Goal: Task Accomplishment & Management: Manage account settings

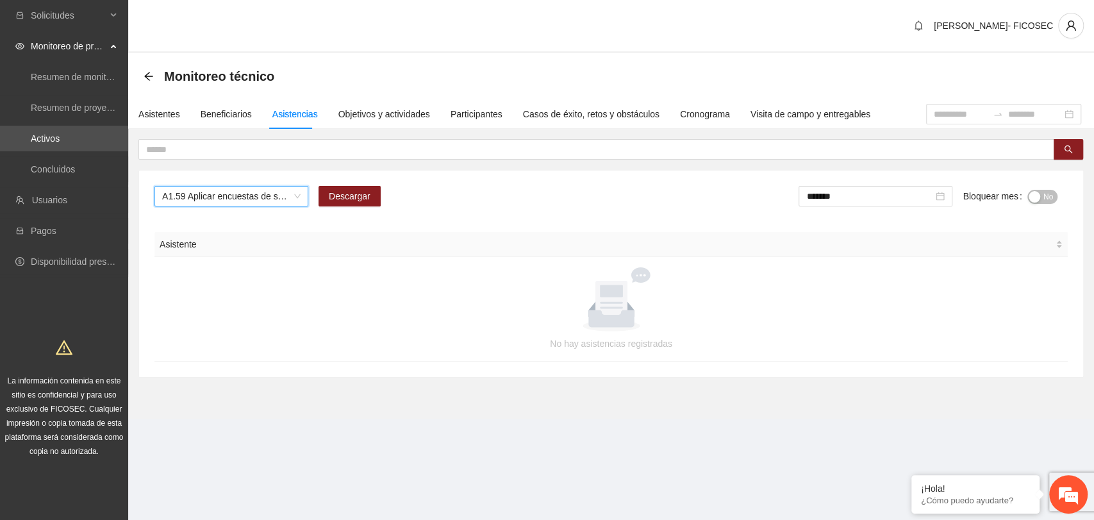
drag, startPoint x: 487, startPoint y: 37, endPoint x: 464, endPoint y: 19, distance: 28.8
click at [486, 36] on div "[PERSON_NAME]- FICOSEC" at bounding box center [611, 26] width 966 height 53
click at [221, 200] on span "A1.59 Aplicar encuestas de satisfacción a NNA Hidalgo del parral" at bounding box center [231, 196] width 138 height 19
click at [244, 195] on span "A1.60 Aplicar encuestas de satisfacción a NNA en Meoqui" at bounding box center [231, 196] width 138 height 19
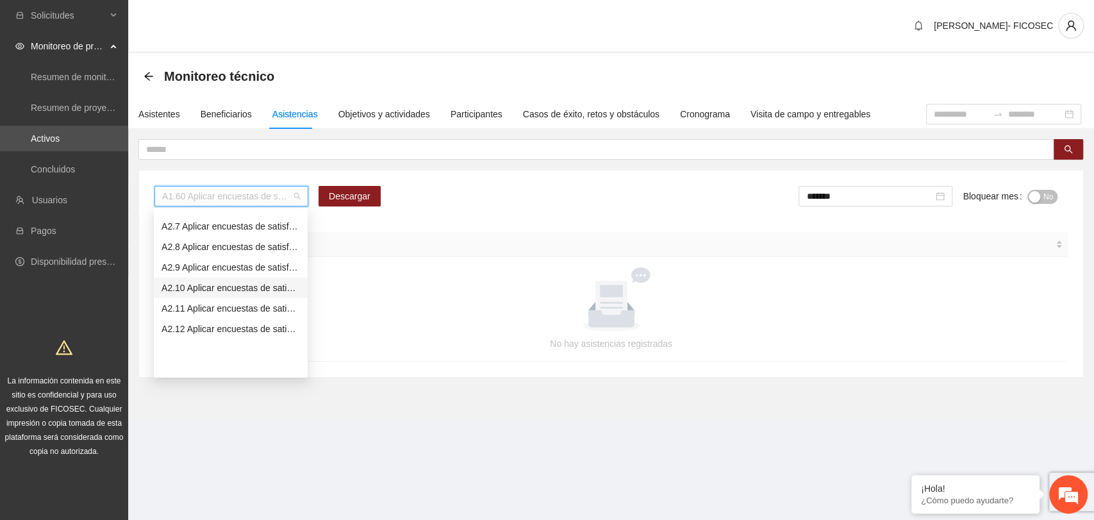
scroll to position [1503, 0]
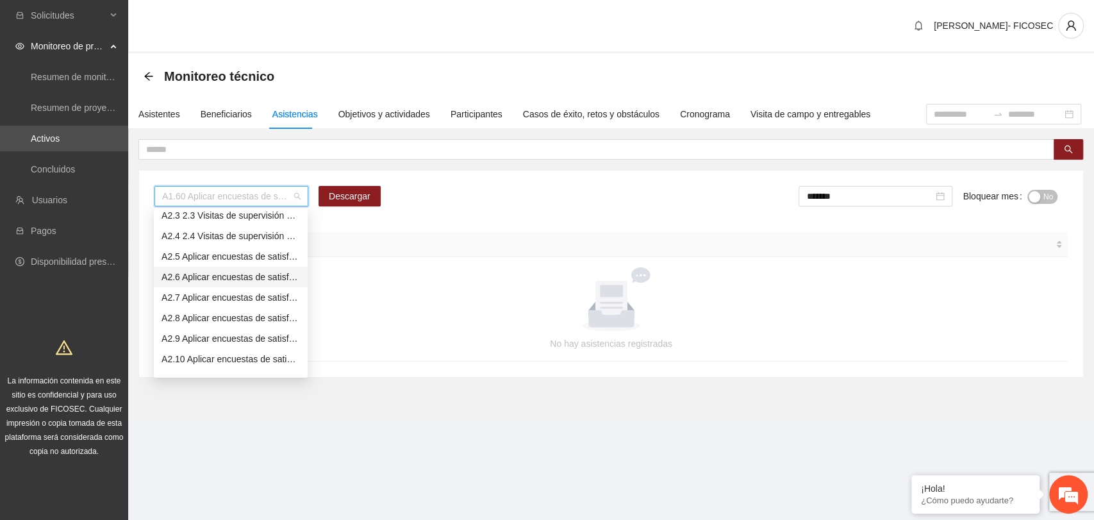
click at [194, 275] on div "A2.6 Aplicar encuestas de satisfacción a RF en Delicias" at bounding box center [231, 277] width 138 height 14
click at [238, 200] on span "A2.6 Aplicar encuestas de satisfacción a RF en Delicias" at bounding box center [231, 196] width 138 height 19
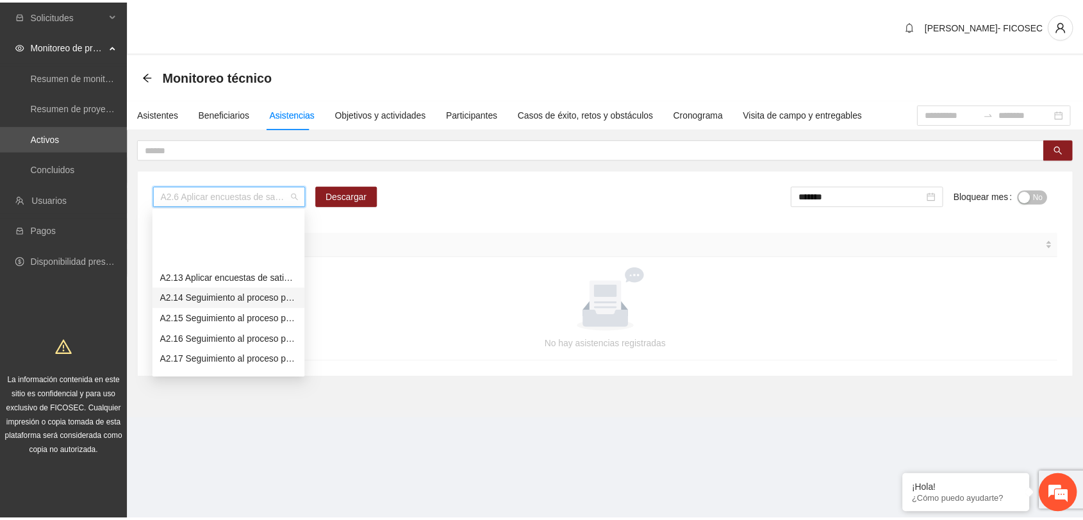
scroll to position [1717, 0]
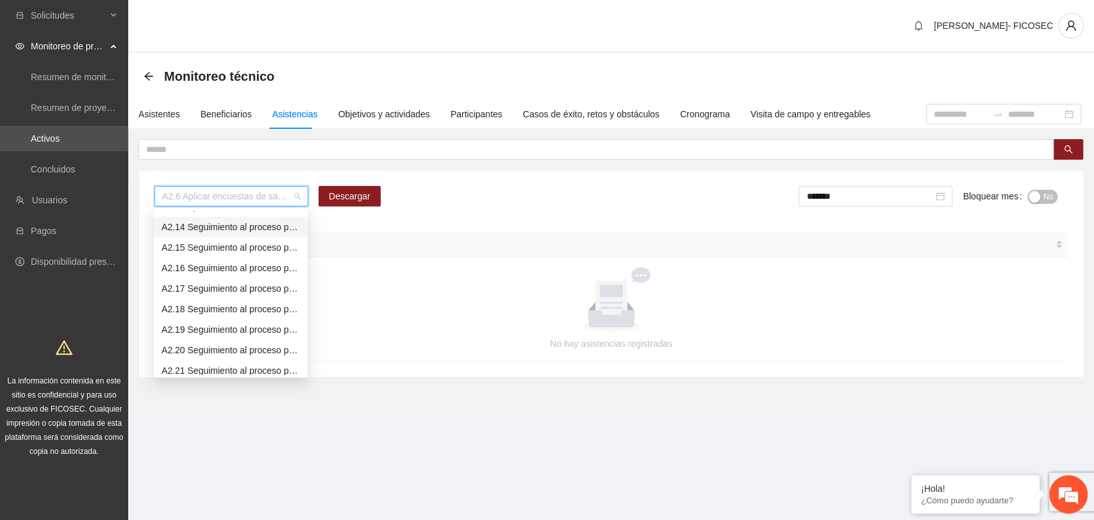
click at [244, 217] on div "A2.14 Seguimiento al proceso penal con los referentes familiares de los NNA vic…" at bounding box center [231, 227] width 154 height 21
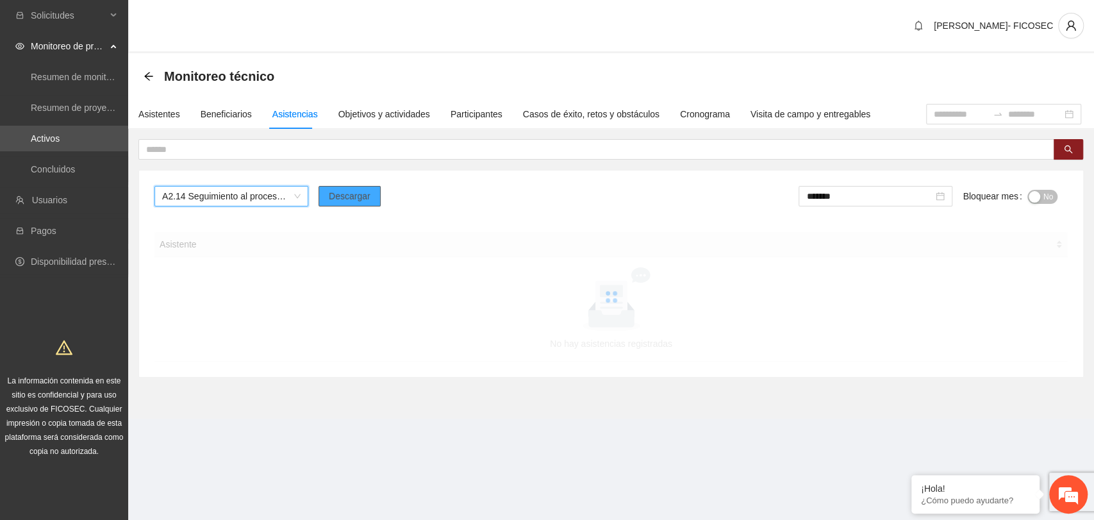
click at [361, 192] on span "Descargar" at bounding box center [350, 196] width 42 height 14
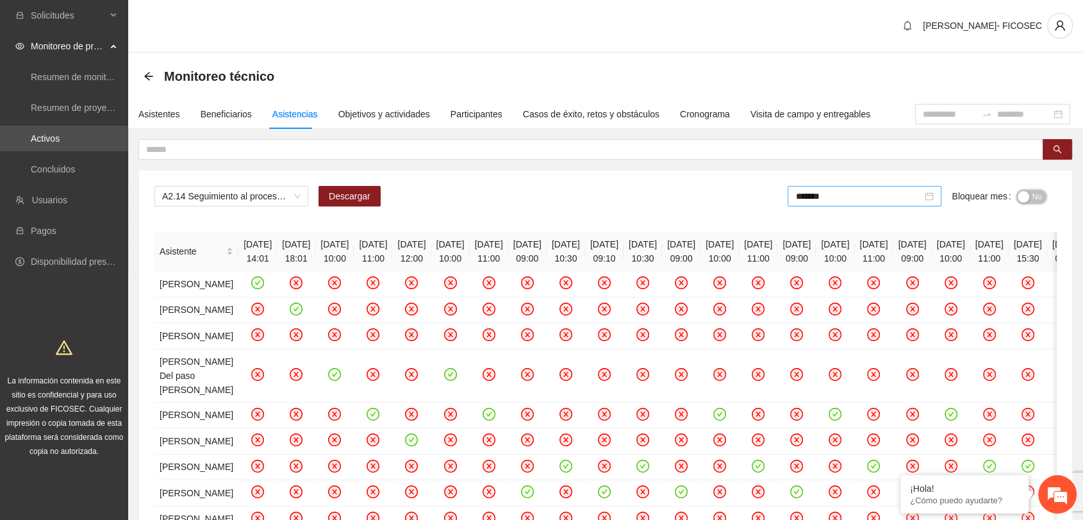
click at [1029, 197] on button "No" at bounding box center [1032, 197] width 30 height 14
click at [867, 197] on input "*******" at bounding box center [861, 196] width 127 height 14
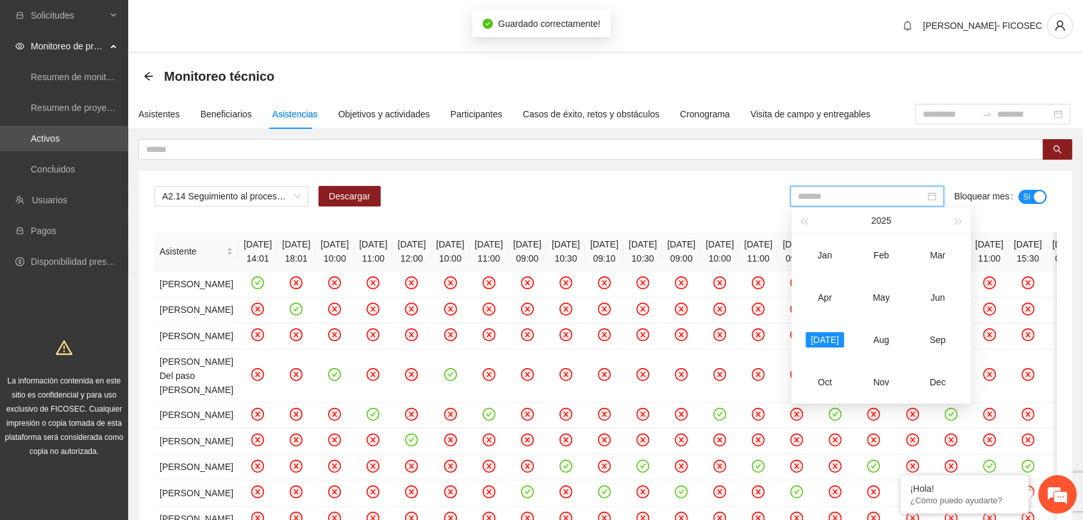
drag, startPoint x: 875, startPoint y: 342, endPoint x: 936, endPoint y: 269, distance: 95.5
click at [875, 342] on div "Aug" at bounding box center [881, 339] width 38 height 15
type input "*******"
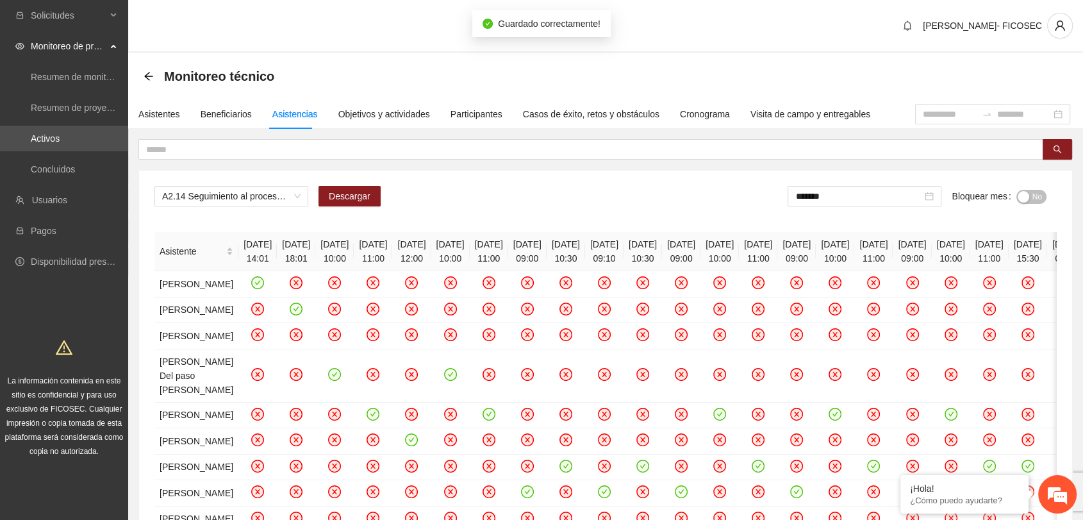
click at [1024, 199] on div "button" at bounding box center [1024, 197] width 12 height 12
